Goal: Find specific page/section: Find specific page/section

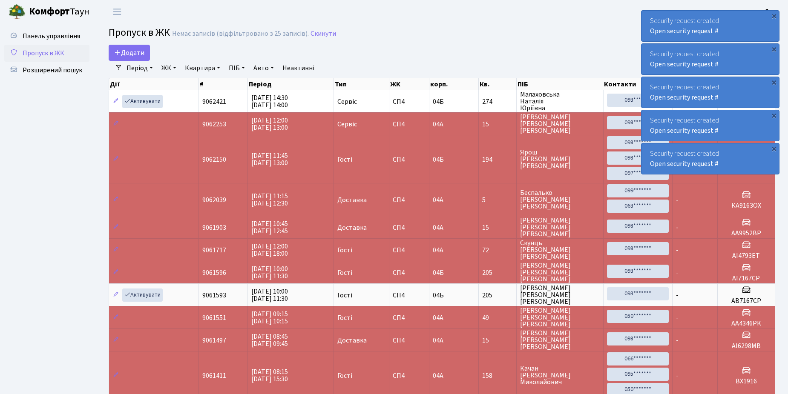
select select "25"
click at [46, 70] on span "Розширений пошук" at bounding box center [53, 70] width 60 height 9
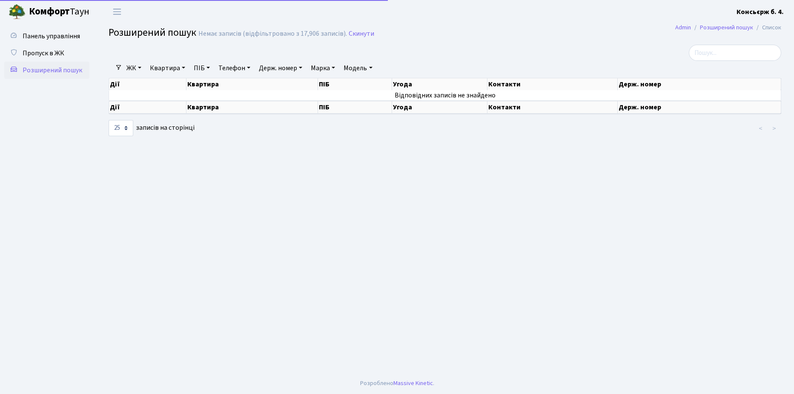
select select "25"
click at [45, 53] on span "Пропуск в ЖК" at bounding box center [44, 53] width 42 height 9
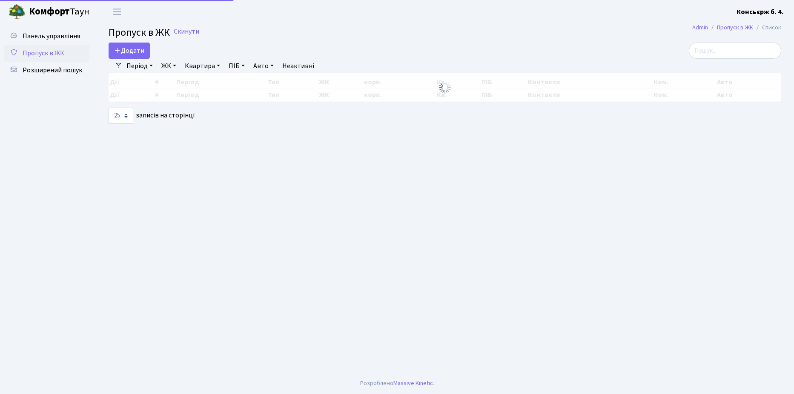
select select "25"
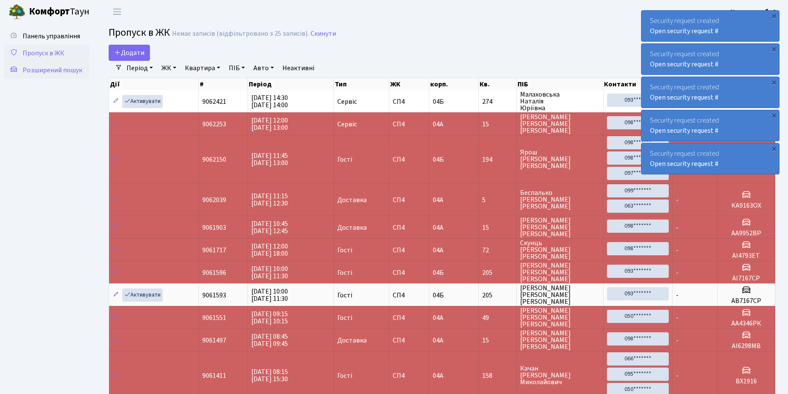
click at [62, 69] on span "Розширений пошук" at bounding box center [53, 70] width 60 height 9
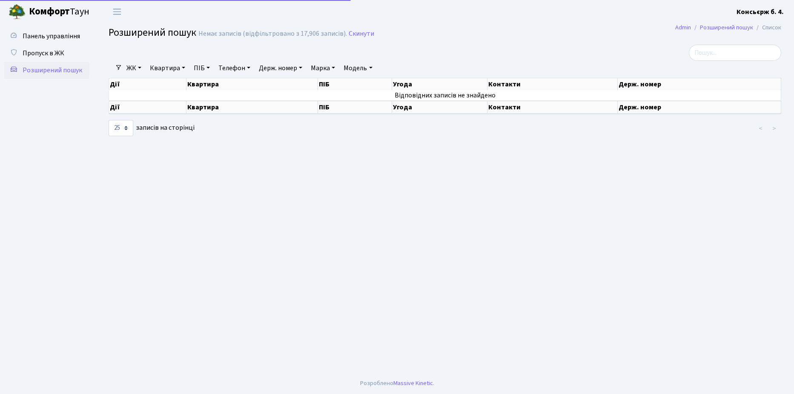
select select "25"
click at [720, 53] on input "search" at bounding box center [735, 53] width 92 height 16
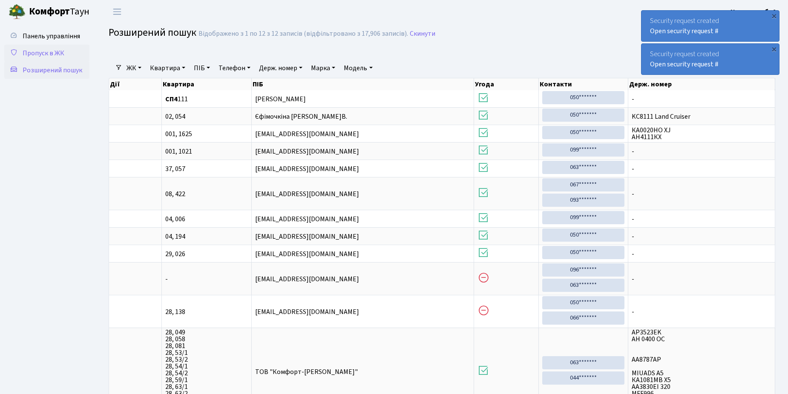
type input "111"
click at [52, 54] on span "Пропуск в ЖК" at bounding box center [44, 53] width 42 height 9
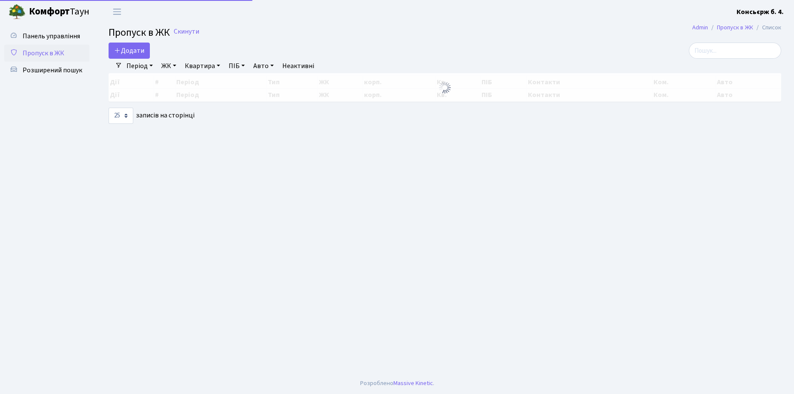
select select "25"
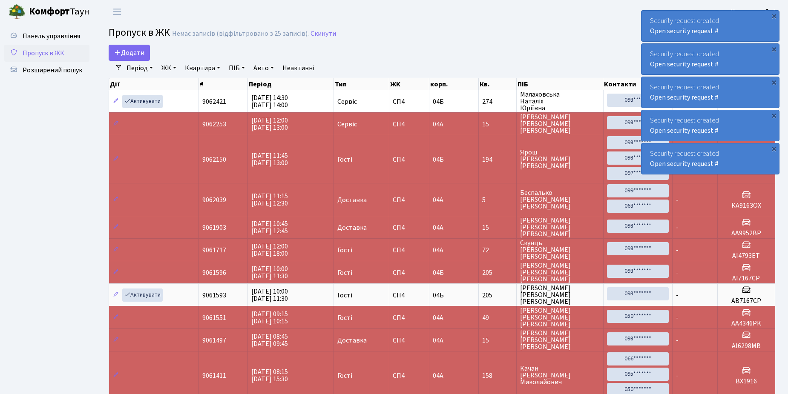
scroll to position [63, 0]
